Goal: Transaction & Acquisition: Purchase product/service

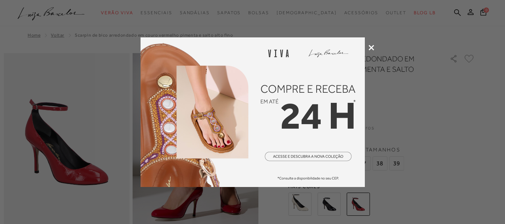
click at [373, 48] on icon at bounding box center [371, 48] width 6 height 6
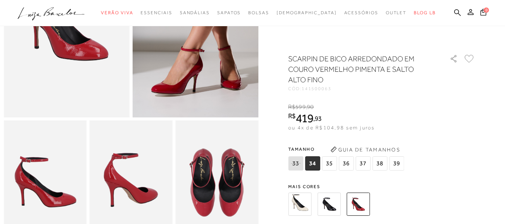
scroll to position [187, 0]
